Goal: Transaction & Acquisition: Purchase product/service

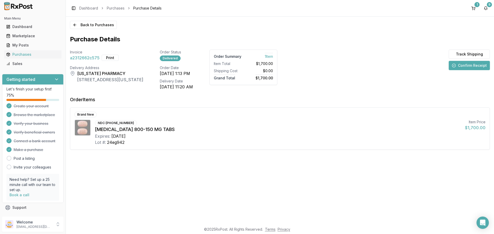
click at [25, 4] on img at bounding box center [18, 6] width 33 height 8
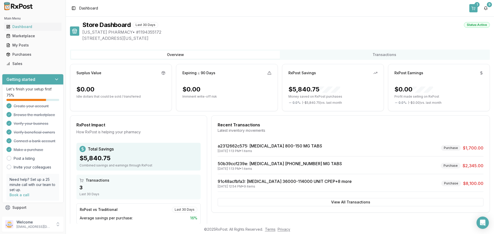
click at [474, 7] on button "1" at bounding box center [473, 8] width 8 height 8
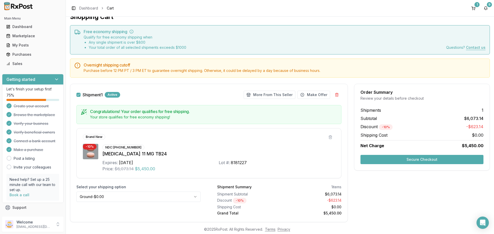
scroll to position [21, 0]
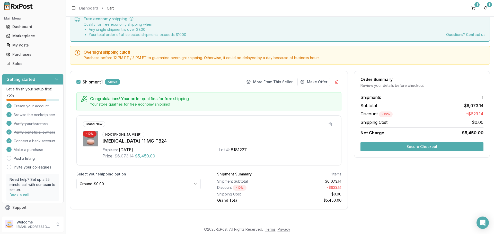
click at [400, 148] on button "Secure Checkout" at bounding box center [421, 146] width 123 height 9
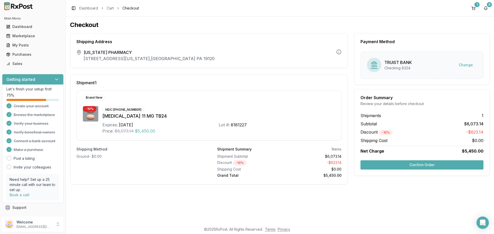
click at [452, 165] on button "Confirm Order" at bounding box center [421, 165] width 123 height 9
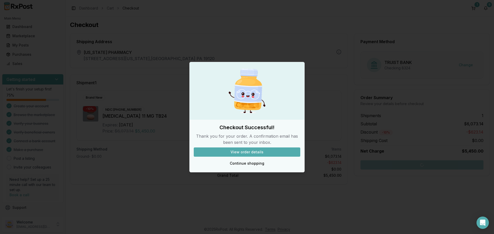
click at [263, 154] on button "View order details" at bounding box center [247, 152] width 107 height 9
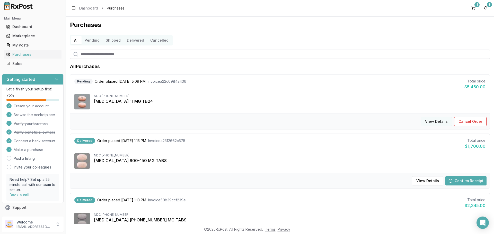
click at [442, 122] on button "View Details" at bounding box center [436, 121] width 31 height 9
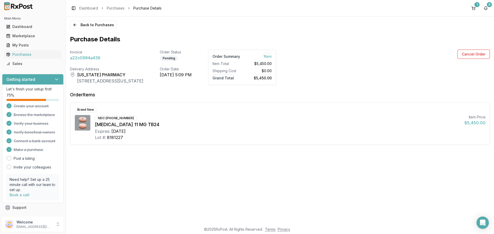
click at [128, 118] on div "NDC: [PHONE_NUMBER]" at bounding box center [116, 119] width 42 height 6
copy div "NDC: [PHONE_NUMBER]"
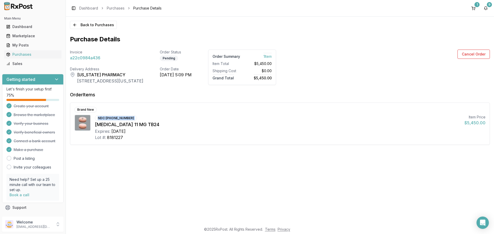
click at [15, 6] on img at bounding box center [18, 6] width 33 height 8
